Goal: Task Accomplishment & Management: Use online tool/utility

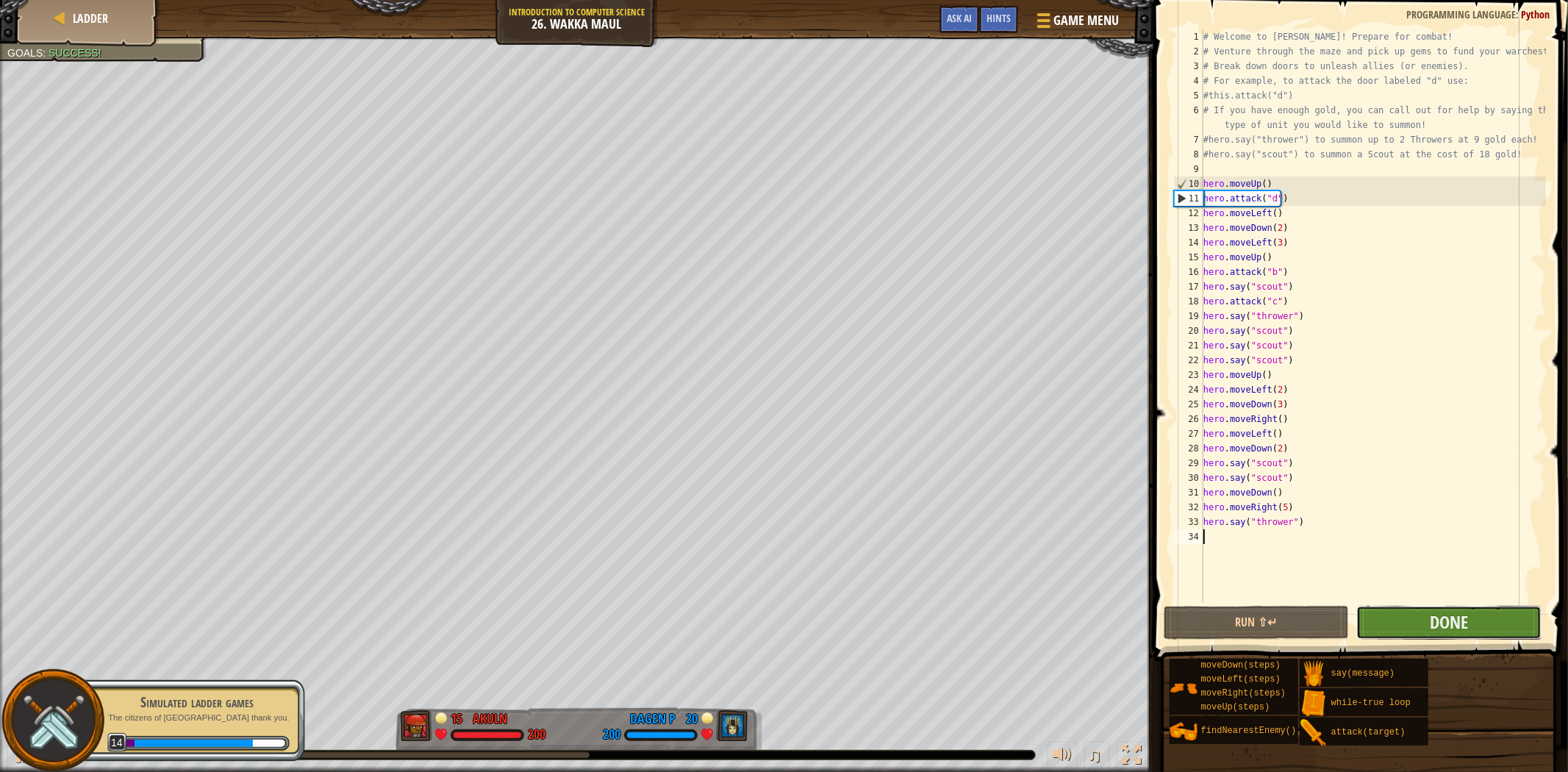
click at [1411, 634] on button "Done" at bounding box center [1448, 623] width 186 height 34
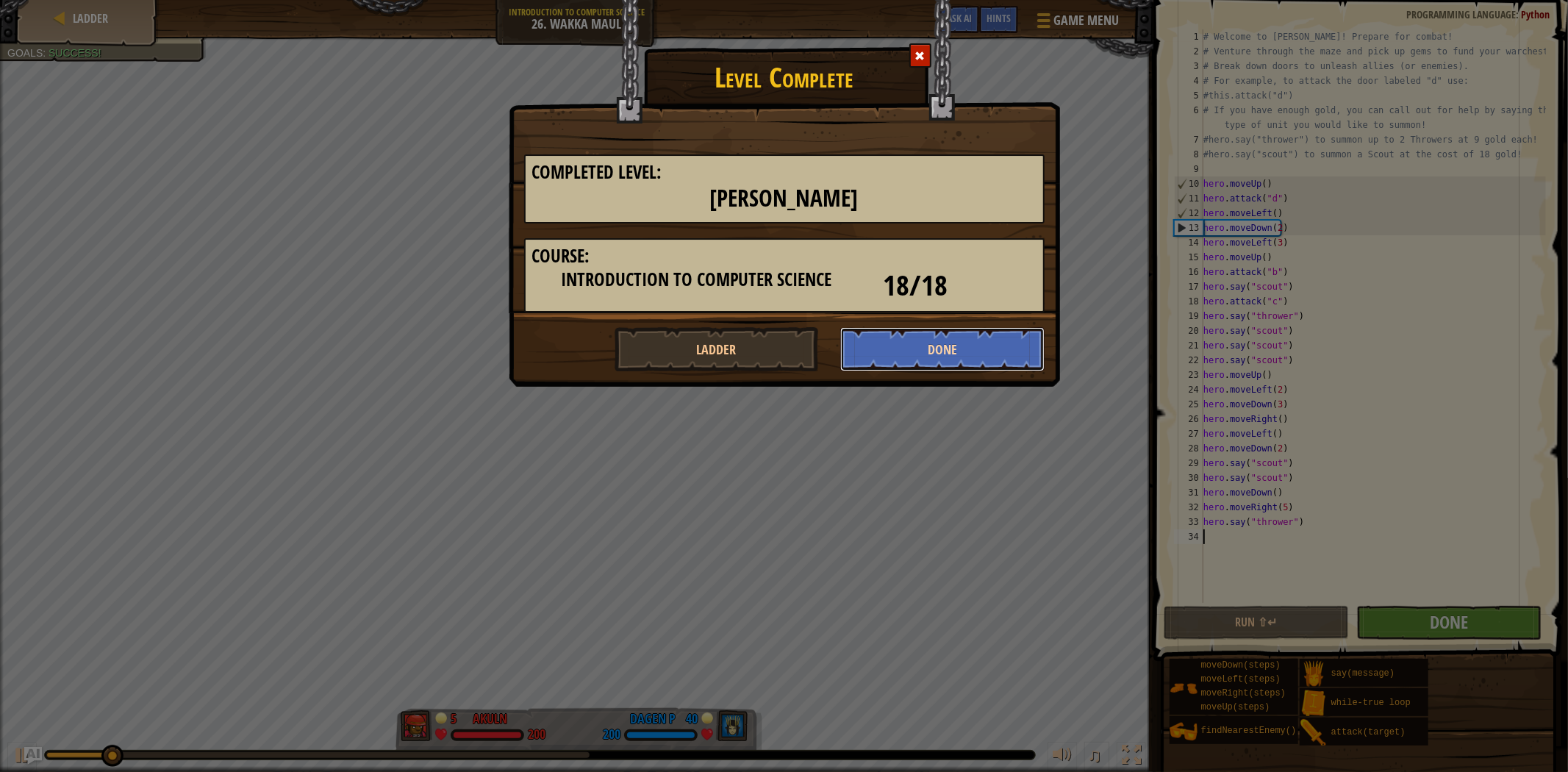
click at [955, 357] on button "Done" at bounding box center [942, 349] width 204 height 44
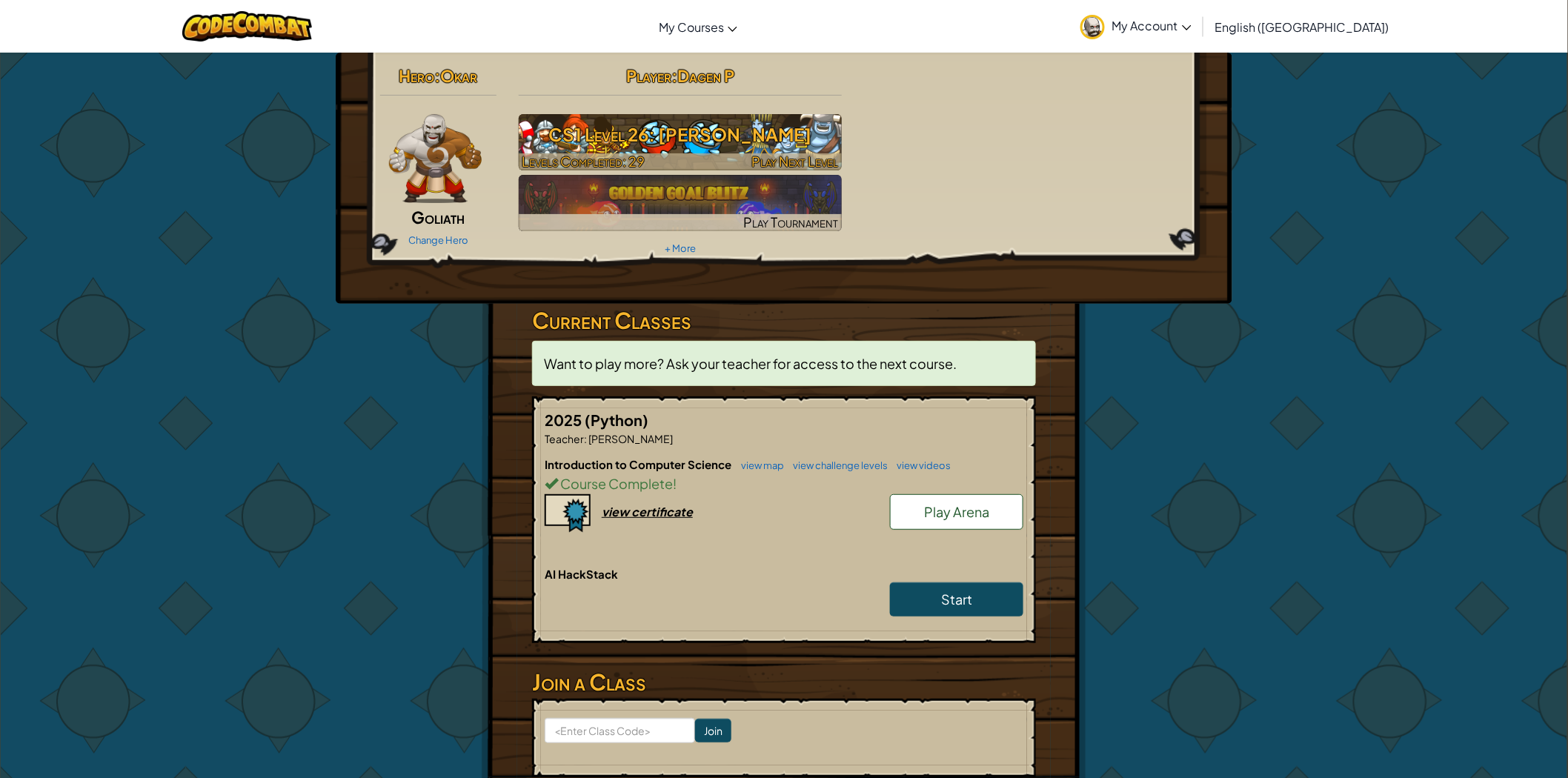
click at [693, 148] on h3 "CS1 Level 26: [PERSON_NAME]" at bounding box center [680, 134] width 324 height 33
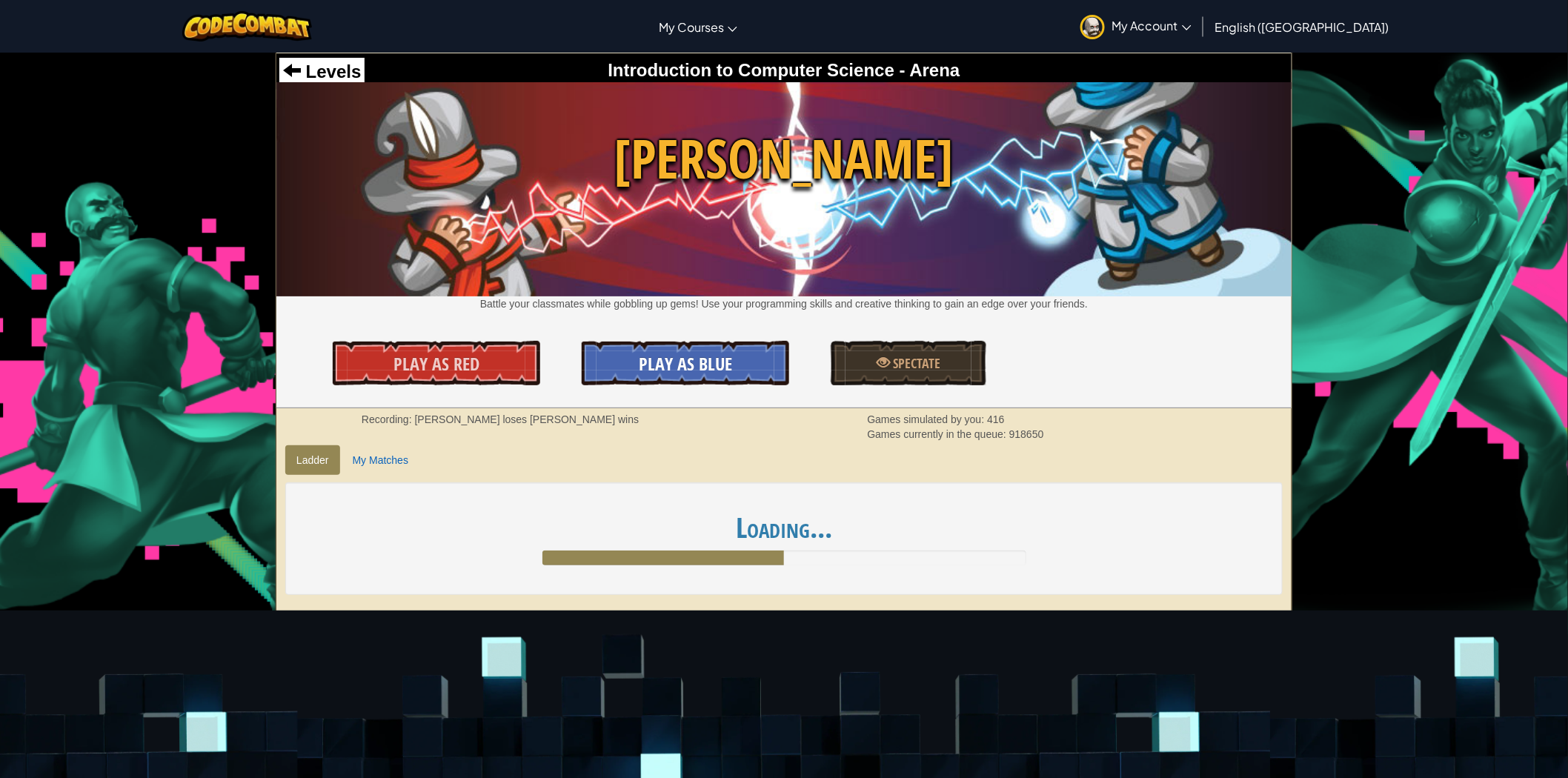
click at [708, 361] on span "Play As Blue" at bounding box center [685, 363] width 93 height 23
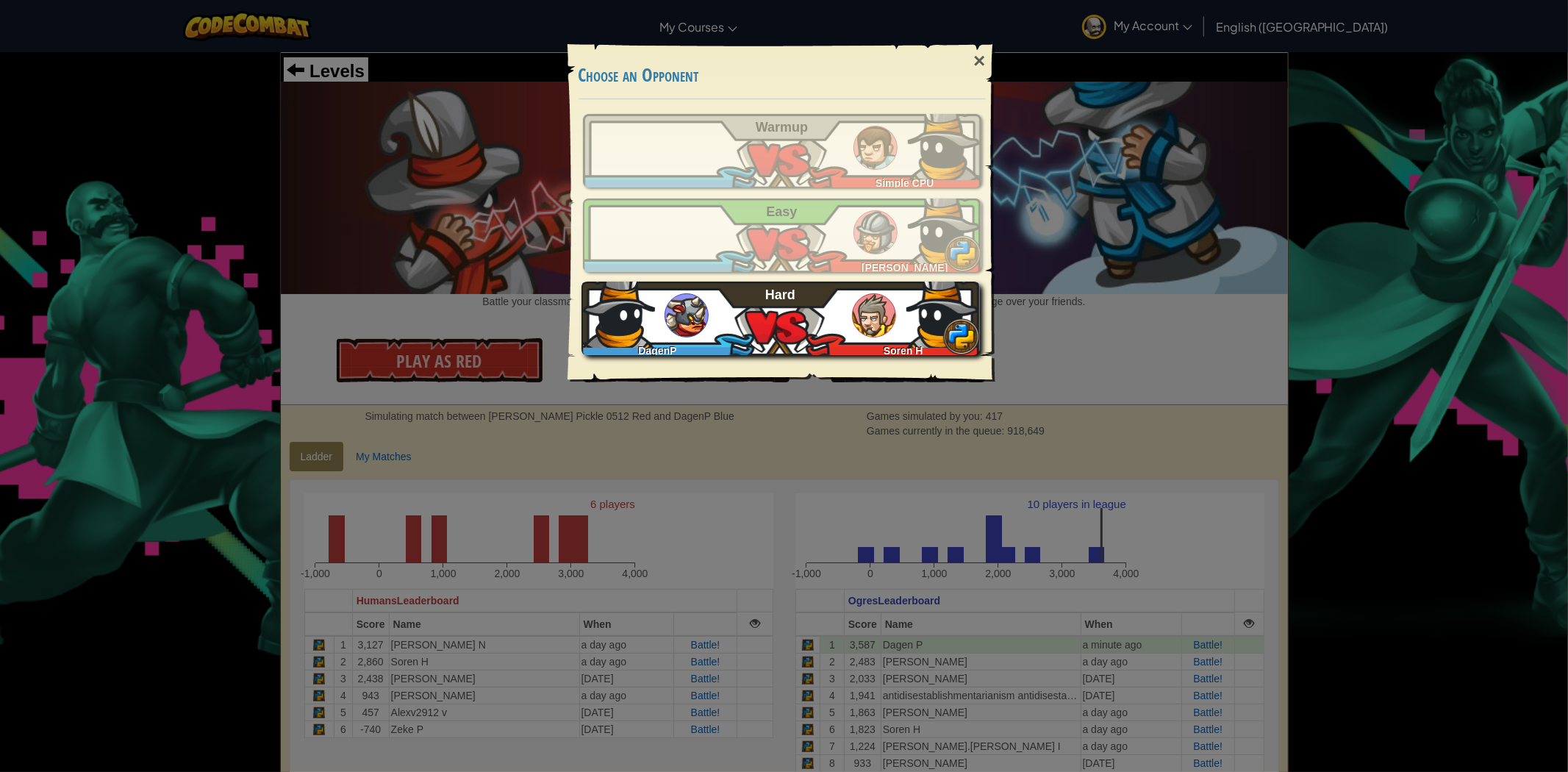
click at [884, 314] on img at bounding box center [873, 315] width 44 height 44
